Goal: Go to known website: Access a specific website the user already knows

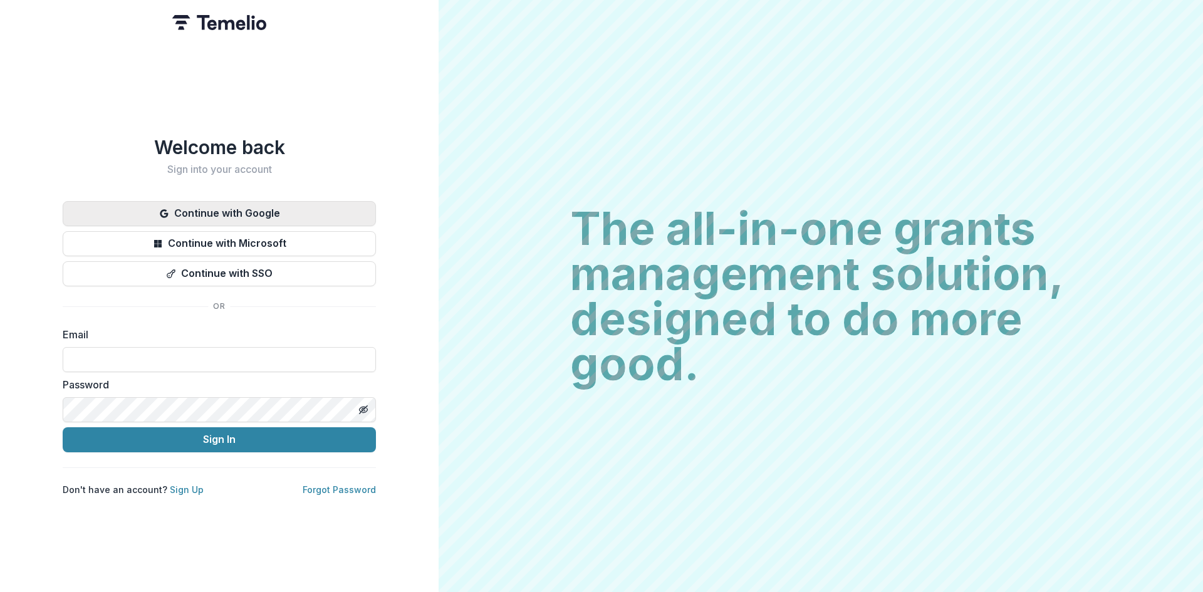
click at [207, 202] on button "Continue with Google" at bounding box center [219, 213] width 313 height 25
